Goal: Transaction & Acquisition: Purchase product/service

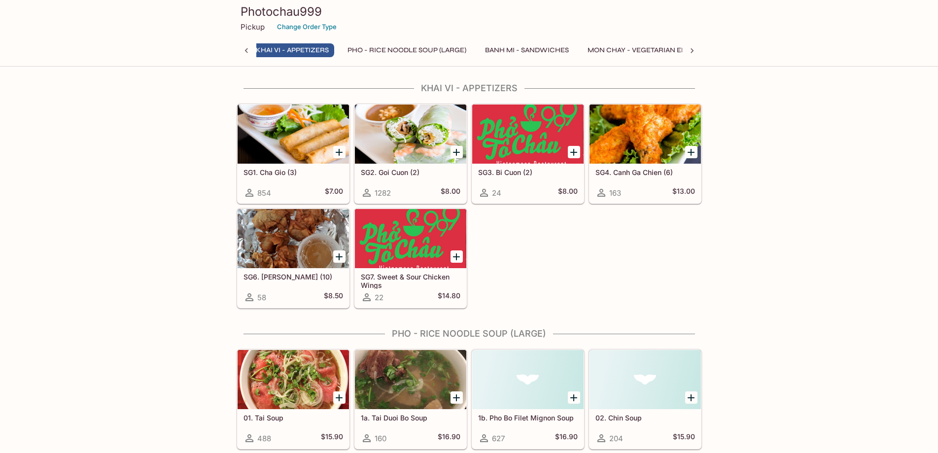
scroll to position [0, 4]
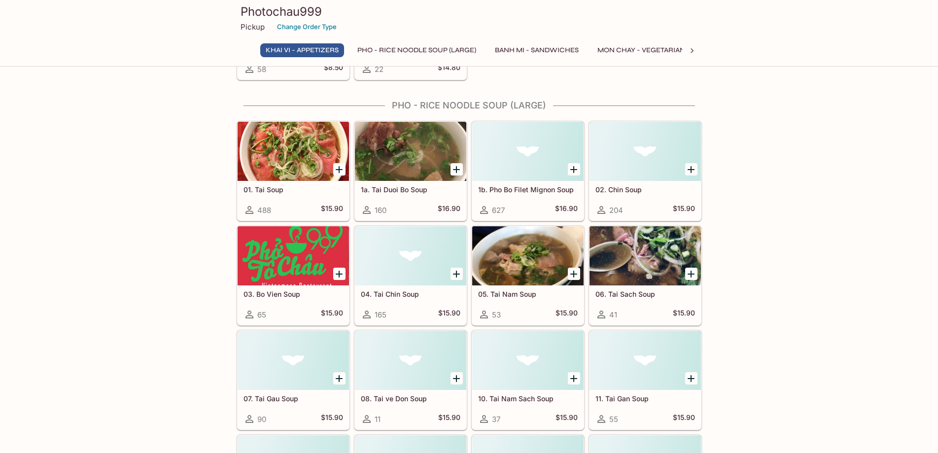
scroll to position [197, 0]
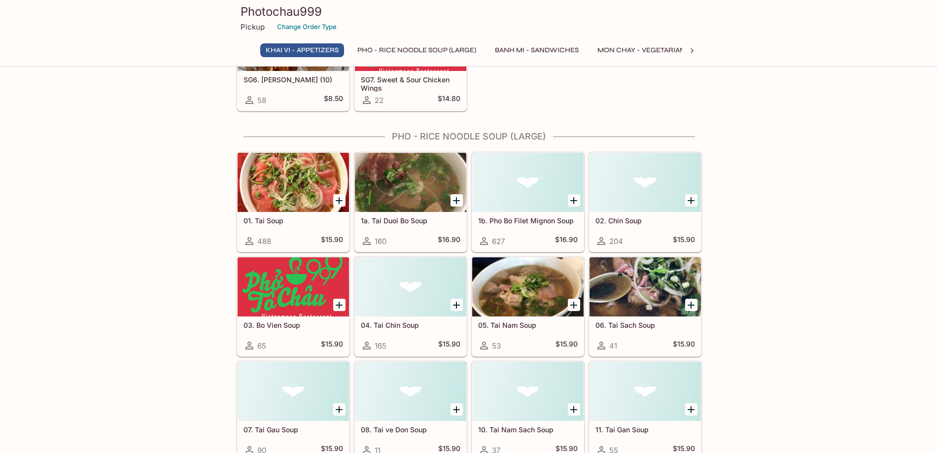
click at [311, 179] on div at bounding box center [293, 182] width 111 height 59
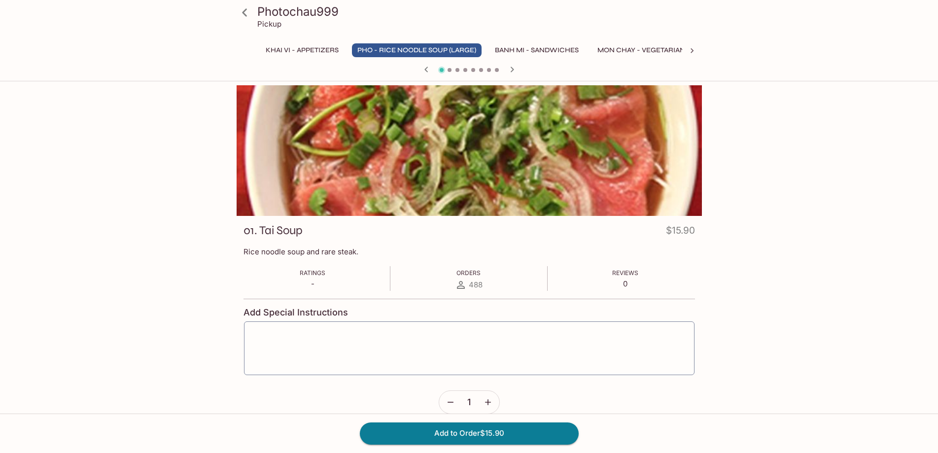
click at [315, 44] on button "Khai Vi - Appetizers" at bounding box center [302, 50] width 84 height 14
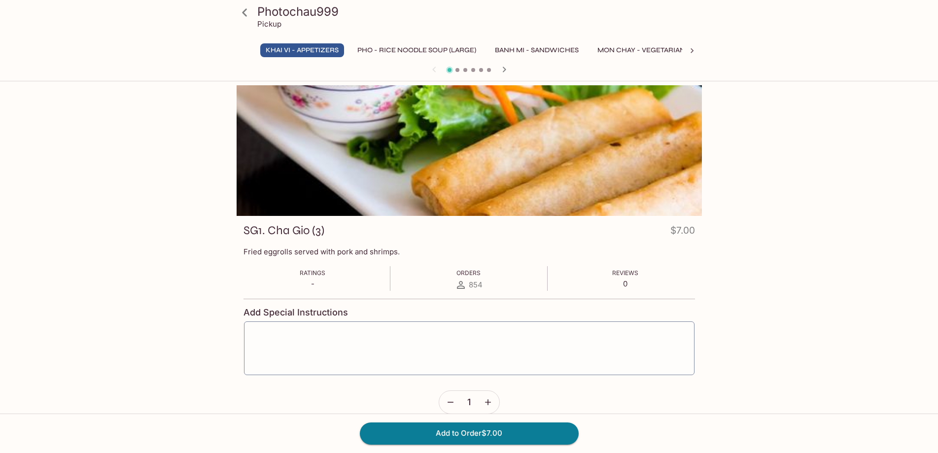
click at [301, 48] on button "Khai Vi - Appetizers" at bounding box center [302, 50] width 84 height 14
click at [506, 69] on icon "button" at bounding box center [505, 70] width 12 height 12
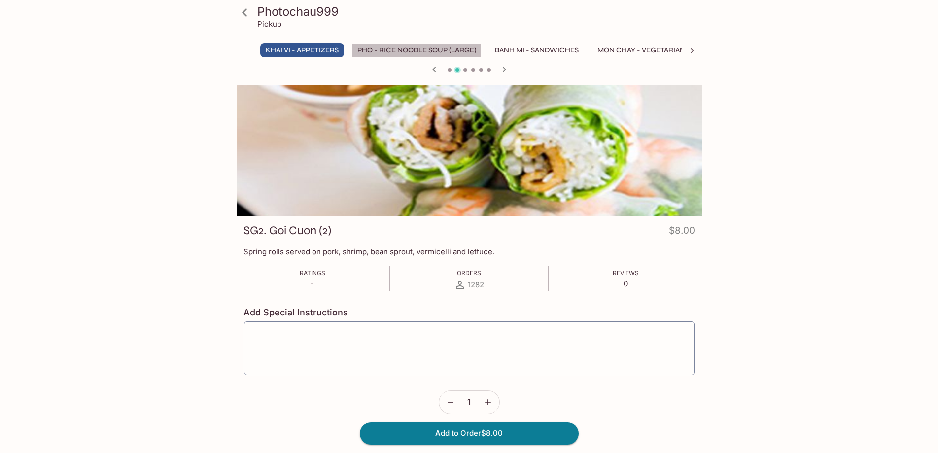
click at [452, 49] on button "Pho - Rice Noodle Soup (Large)" at bounding box center [417, 50] width 130 height 14
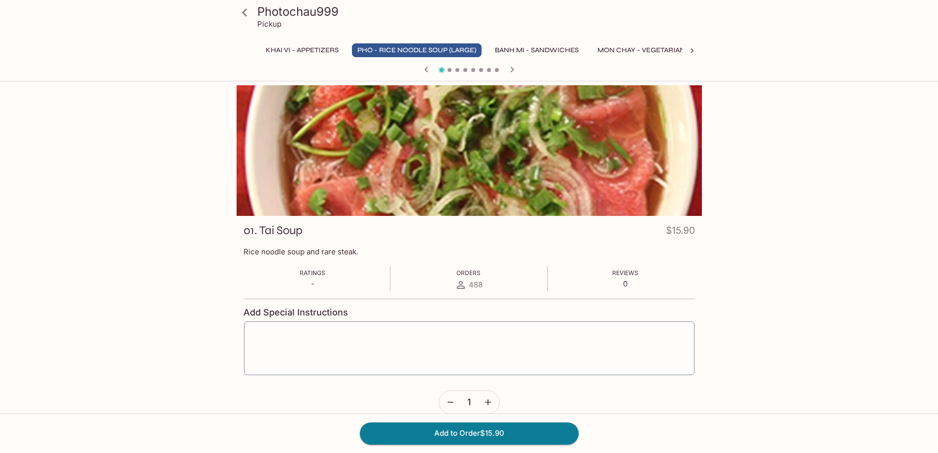
click at [453, 48] on button "Pho - Rice Noodle Soup (Large)" at bounding box center [417, 50] width 130 height 14
